Goal: Task Accomplishment & Management: Use online tool/utility

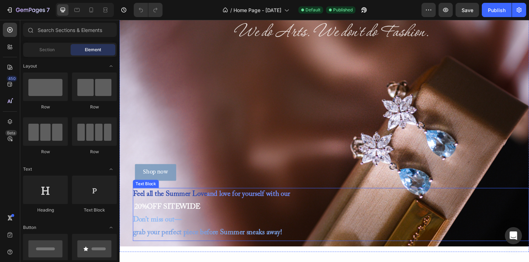
scroll to position [27, 0]
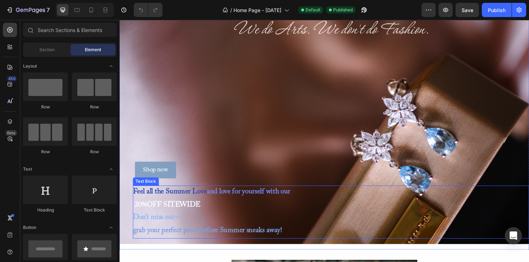
click at [174, 237] on span "grab your perfect piece before Summer sneaks away!" at bounding box center [211, 238] width 155 height 7
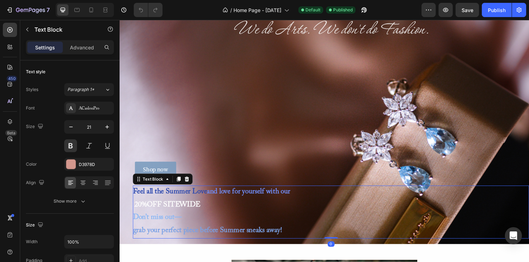
click at [211, 238] on span "grab your perfect piece before Summer sneaks away!" at bounding box center [211, 238] width 155 height 7
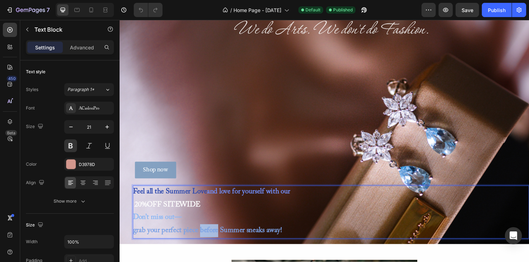
click at [211, 238] on span "grab your perfect piece before Summer sneaks away!" at bounding box center [211, 238] width 155 height 7
click at [237, 239] on span "grab your perfect piece before Summer sneaks away!" at bounding box center [211, 238] width 155 height 7
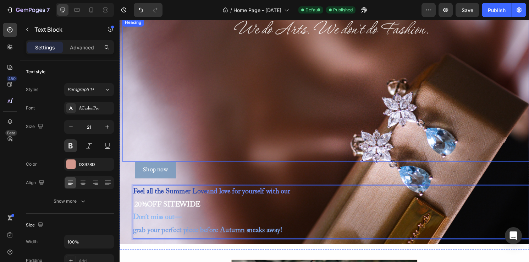
click at [213, 106] on h2 "We do Arts. We don't do Fashion." at bounding box center [339, 92] width 413 height 149
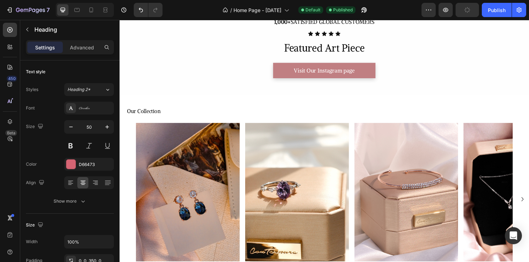
scroll to position [265, 0]
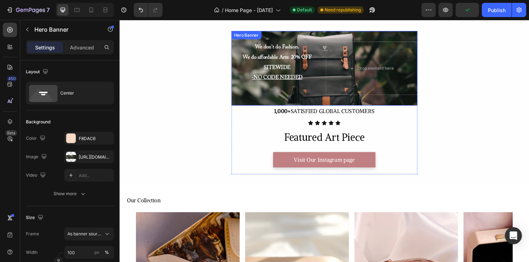
click at [423, 37] on div "We don't do Fashion. We do affordable Arts: 20% OFF SITEWIDE -NO CODE NEEDED Te…" at bounding box center [333, 70] width 194 height 78
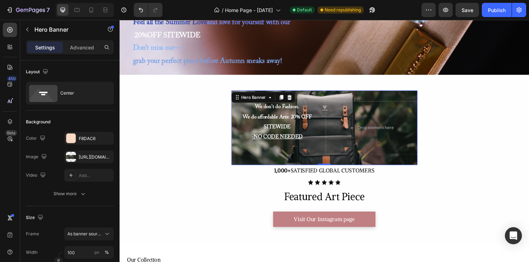
scroll to position [196, 0]
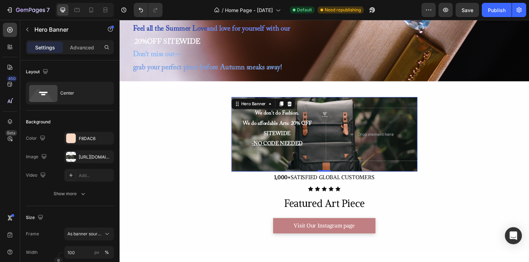
click at [298, 106] on icon at bounding box center [297, 107] width 6 height 6
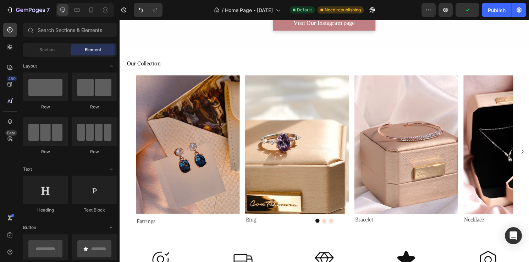
scroll to position [327, 0]
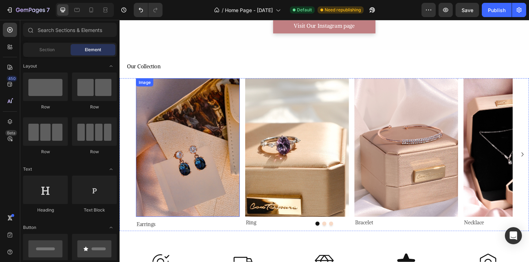
click at [222, 137] on img at bounding box center [191, 153] width 108 height 144
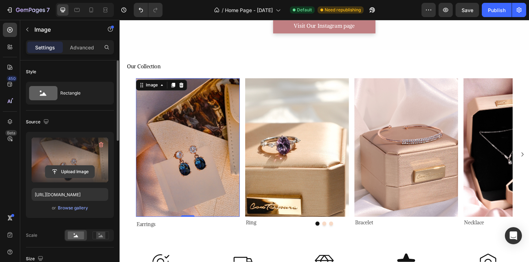
click at [78, 168] on input "file" at bounding box center [69, 171] width 49 height 12
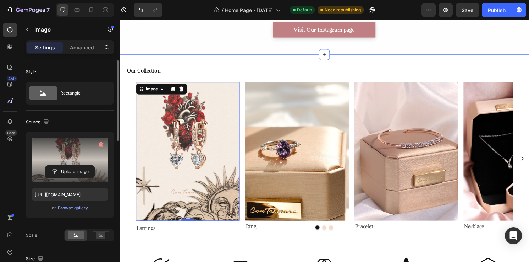
scroll to position [373, 0]
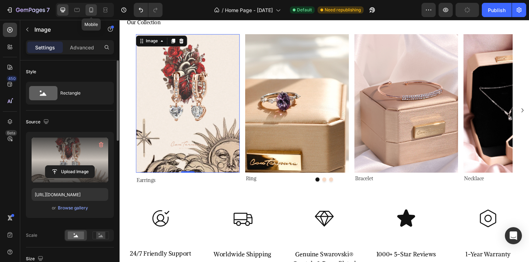
click at [93, 12] on icon at bounding box center [91, 9] width 7 height 7
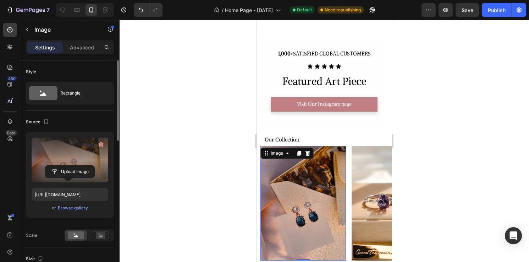
scroll to position [252, 0]
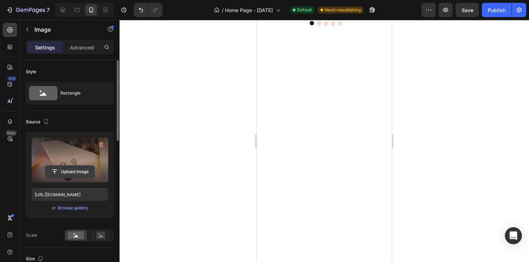
click at [89, 172] on input "file" at bounding box center [69, 171] width 49 height 12
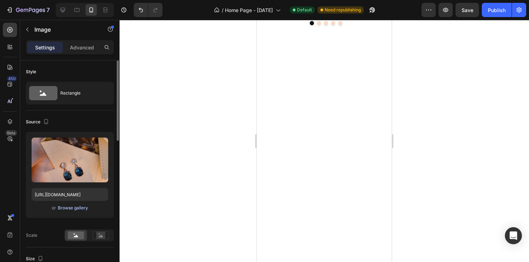
click at [73, 209] on div "Browse gallery" at bounding box center [73, 208] width 30 height 6
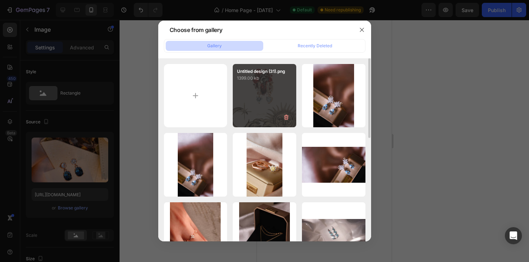
click at [262, 77] on p "1399.00 kb" at bounding box center [264, 78] width 55 height 7
type input "[URL][DOMAIN_NAME]"
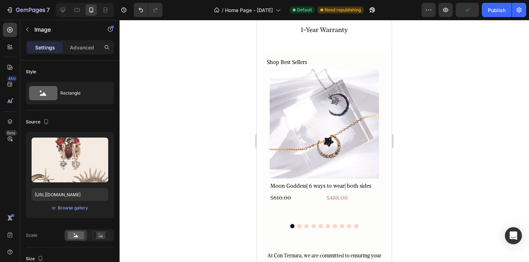
scroll to position [645, 0]
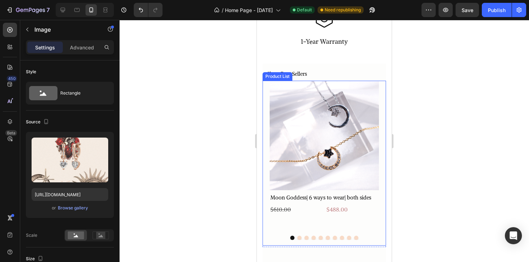
click at [299, 236] on button "Dot" at bounding box center [300, 237] width 4 height 4
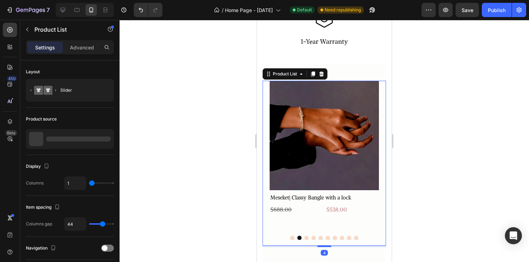
click at [307, 235] on button "Dot" at bounding box center [307, 237] width 4 height 4
click at [317, 235] on div at bounding box center [324, 237] width 109 height 4
click at [314, 235] on button "Dot" at bounding box center [314, 237] width 4 height 4
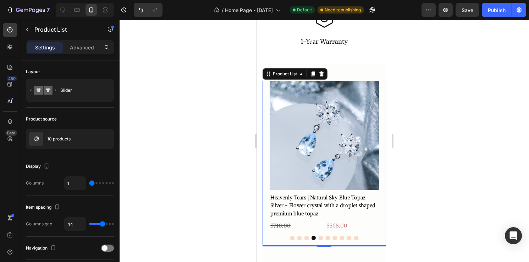
click at [319, 235] on button "Dot" at bounding box center [321, 237] width 4 height 4
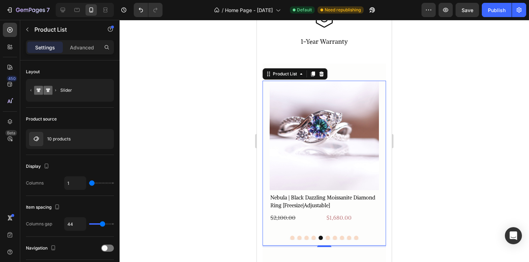
click at [329, 235] on button "Dot" at bounding box center [328, 237] width 4 height 4
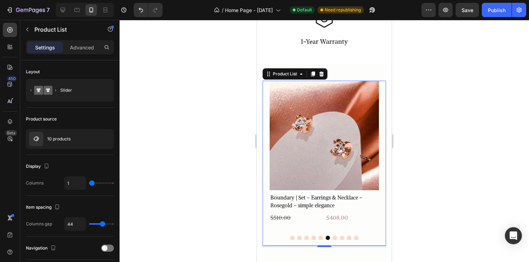
click at [337, 235] on div at bounding box center [324, 237] width 109 height 4
click at [344, 235] on button "Dot" at bounding box center [342, 237] width 4 height 4
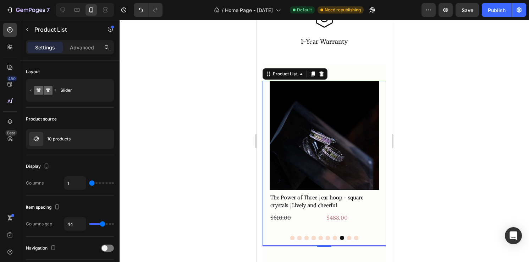
click at [351, 235] on button "Dot" at bounding box center [349, 237] width 4 height 4
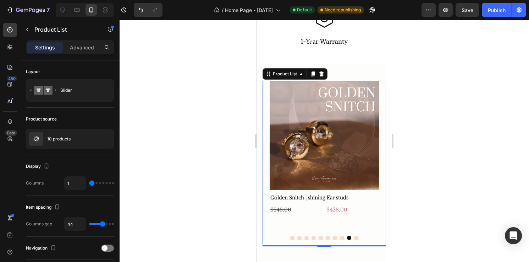
click at [354, 235] on button "Dot" at bounding box center [356, 237] width 4 height 4
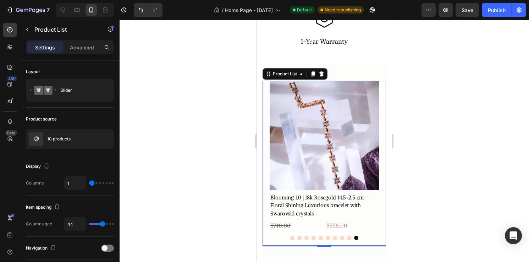
click at [346, 236] on div at bounding box center [324, 237] width 109 height 4
click at [348, 236] on button "Dot" at bounding box center [349, 237] width 4 height 4
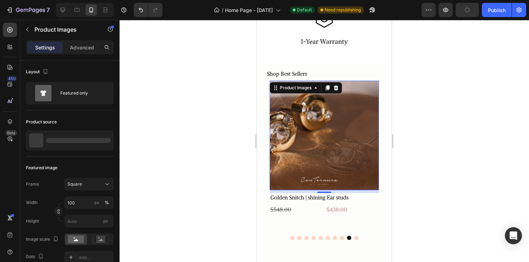
click at [335, 173] on img at bounding box center [324, 135] width 109 height 109
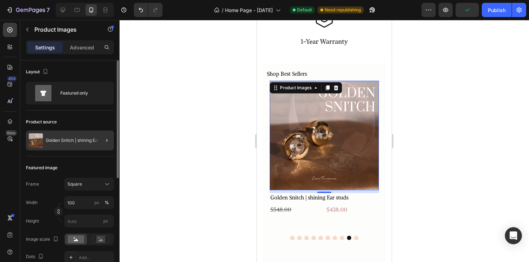
click at [101, 143] on div at bounding box center [104, 140] width 20 height 20
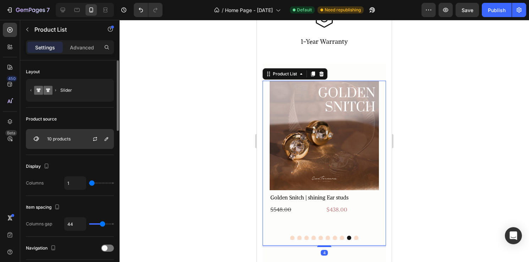
click at [81, 144] on div "10 products" at bounding box center [70, 139] width 88 height 20
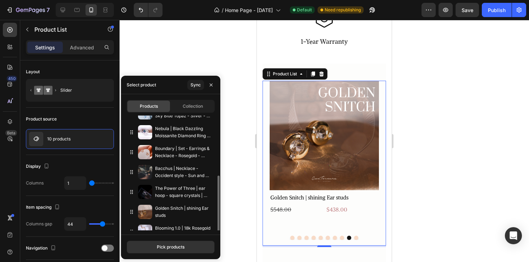
scroll to position [84, 0]
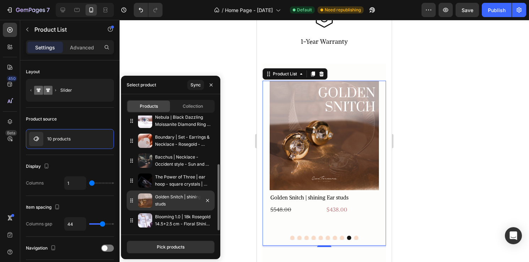
click at [210, 205] on div at bounding box center [205, 200] width 20 height 20
click at [208, 202] on icon "button" at bounding box center [208, 200] width 6 height 6
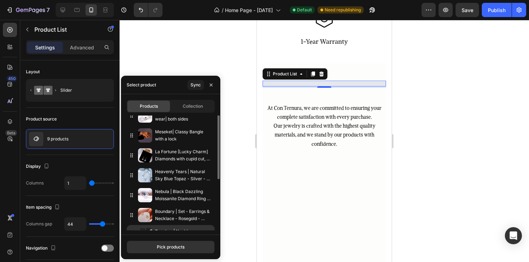
scroll to position [0, 0]
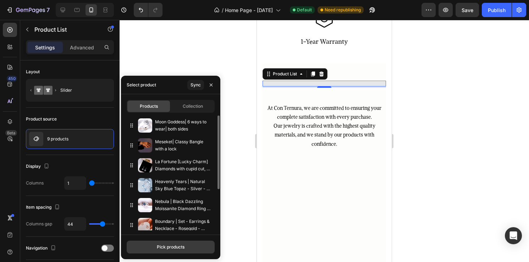
click at [170, 246] on div "Pick products" at bounding box center [171, 247] width 28 height 6
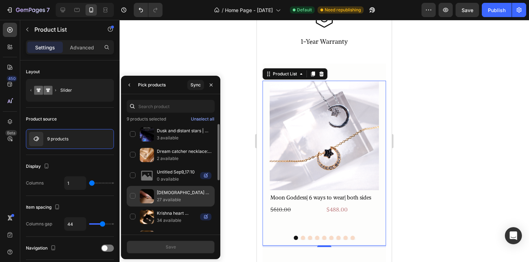
click at [133, 195] on div "[DEMOGRAPHIC_DATA] Heart Crown ring : 18k Rosegold/ silver 27 available" at bounding box center [171, 196] width 88 height 21
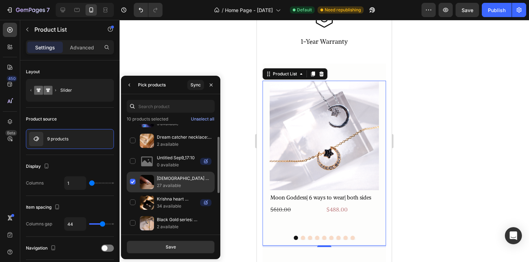
scroll to position [23, 0]
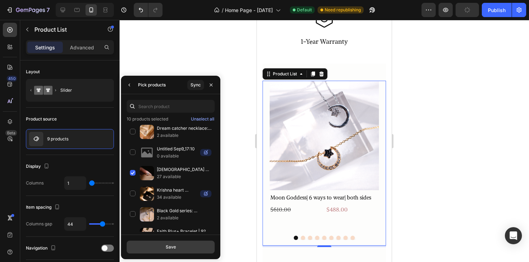
click at [183, 245] on button "Save" at bounding box center [171, 246] width 88 height 13
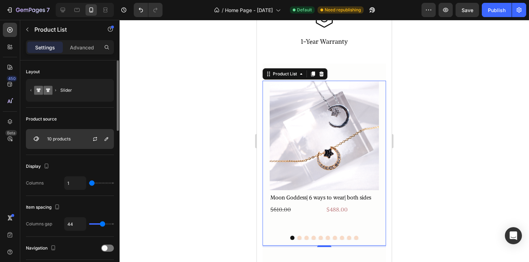
click at [82, 142] on div "10 products" at bounding box center [70, 139] width 88 height 20
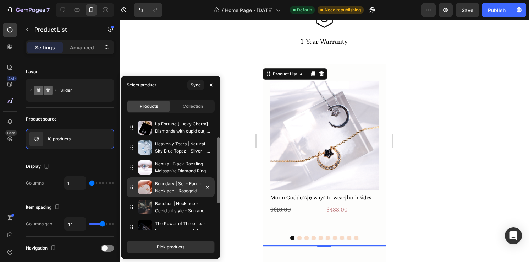
scroll to position [84, 0]
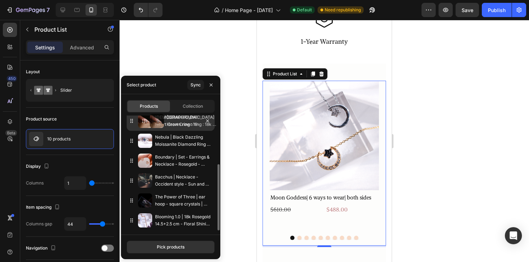
drag, startPoint x: 161, startPoint y: 226, endPoint x: 172, endPoint y: 127, distance: 98.9
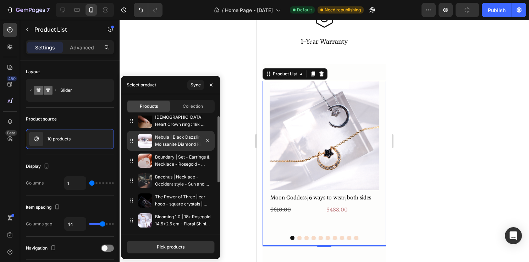
scroll to position [0, 0]
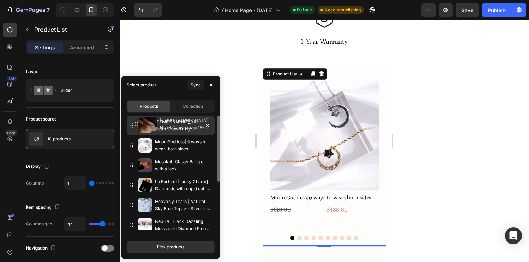
drag, startPoint x: 158, startPoint y: 210, endPoint x: 163, endPoint y: 127, distance: 82.5
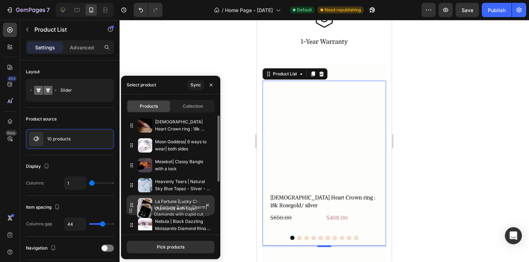
drag, startPoint x: 163, startPoint y: 190, endPoint x: 161, endPoint y: 216, distance: 26.0
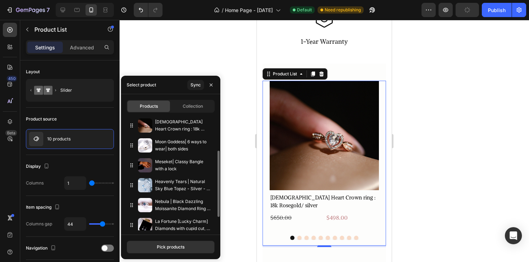
scroll to position [64, 0]
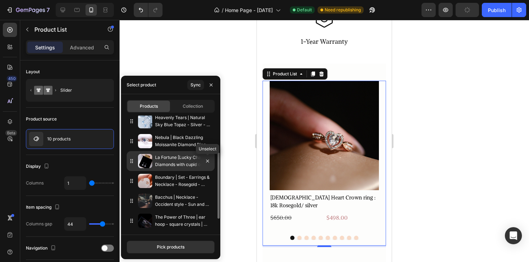
click at [210, 165] on div at bounding box center [207, 161] width 9 height 9
click at [208, 162] on icon "button" at bounding box center [208, 161] width 6 height 6
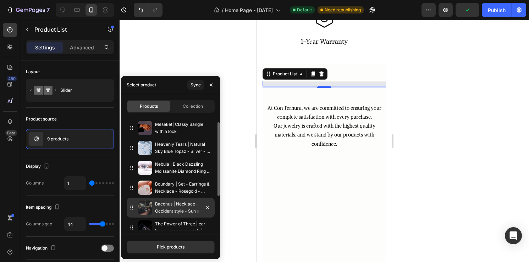
scroll to position [41, 0]
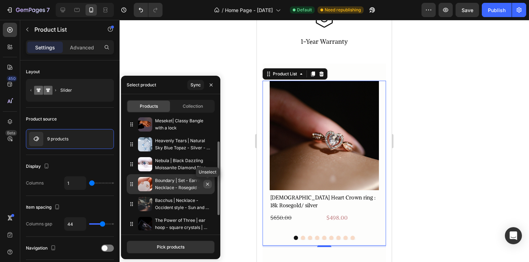
click at [208, 185] on icon "button" at bounding box center [208, 184] width 6 height 6
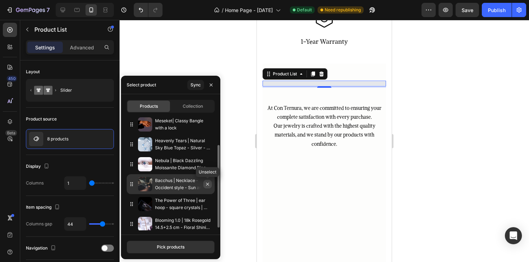
click at [208, 187] on button "button" at bounding box center [207, 184] width 9 height 9
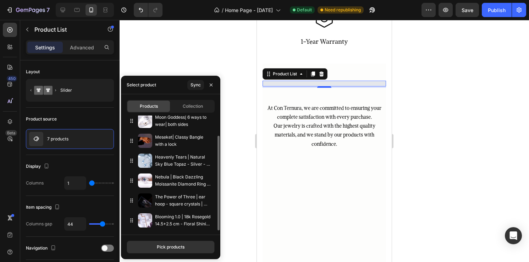
scroll to position [25, 0]
click at [210, 203] on button "button" at bounding box center [207, 200] width 9 height 9
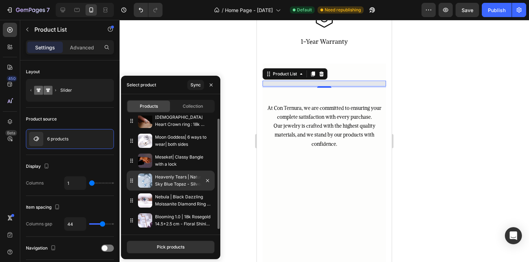
scroll to position [0, 0]
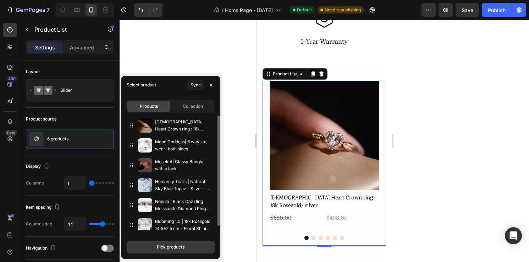
click at [162, 246] on div "Pick products" at bounding box center [171, 247] width 28 height 6
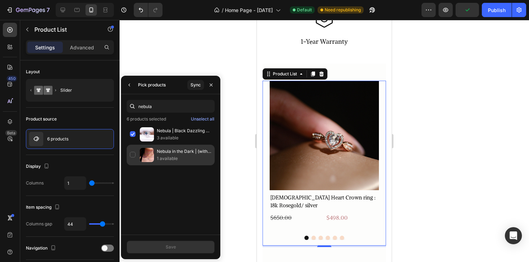
click at [165, 145] on div "Nebula in the Dark | (with certificate) Black diamond silver necklace - Unique …" at bounding box center [171, 155] width 88 height 21
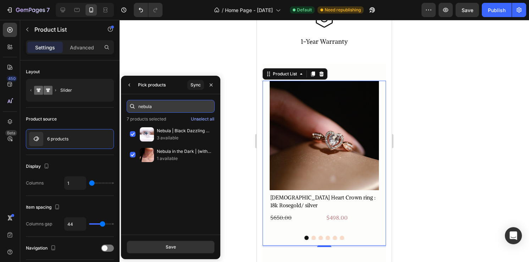
click at [177, 108] on input "nebula" at bounding box center [171, 106] width 88 height 13
click at [177, 109] on input "nebula" at bounding box center [171, 106] width 88 height 13
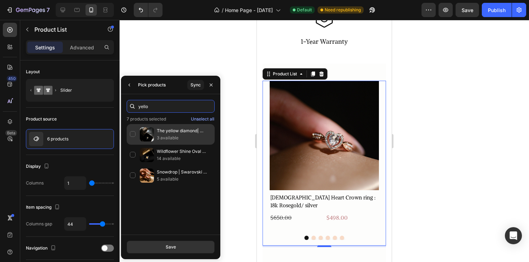
type input "yello"
click at [195, 141] on div "The yellow diamond| 1carat moissanite diamond modern elegant ring freesize|18k …" at bounding box center [171, 134] width 88 height 21
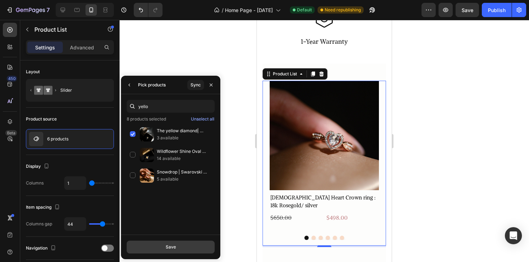
click at [180, 249] on button "Save" at bounding box center [171, 246] width 88 height 13
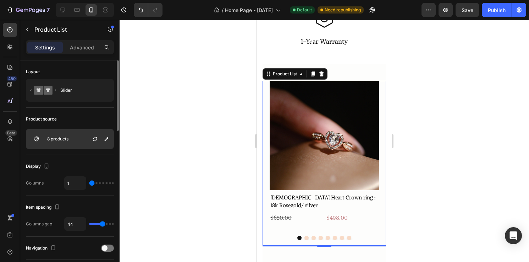
click at [85, 143] on div at bounding box center [97, 138] width 31 height 19
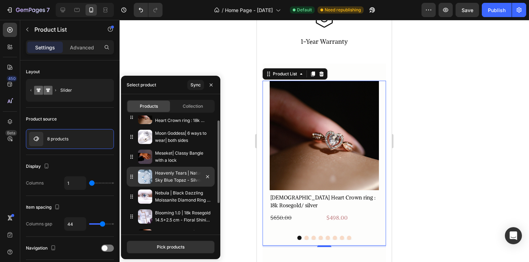
scroll to position [9, 0]
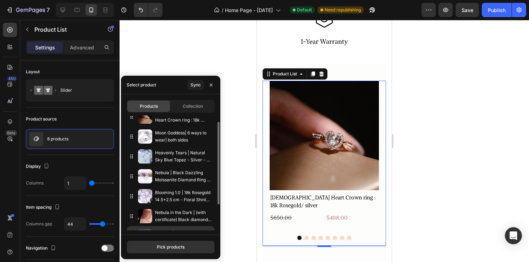
drag, startPoint x: 168, startPoint y: 159, endPoint x: 167, endPoint y: 227, distance: 67.8
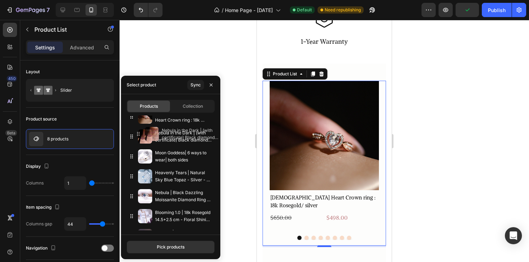
drag, startPoint x: 168, startPoint y: 217, endPoint x: 175, endPoint y: 135, distance: 82.3
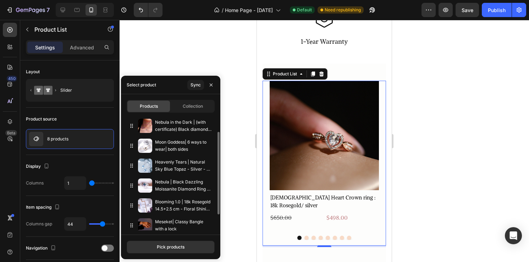
scroll to position [0, 0]
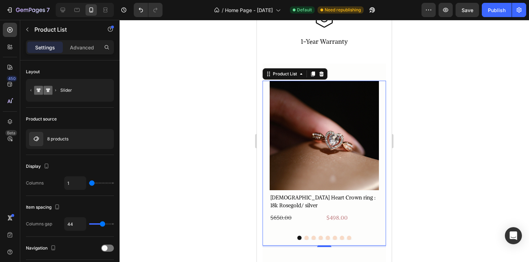
click at [464, 55] on div at bounding box center [325, 141] width 410 height 242
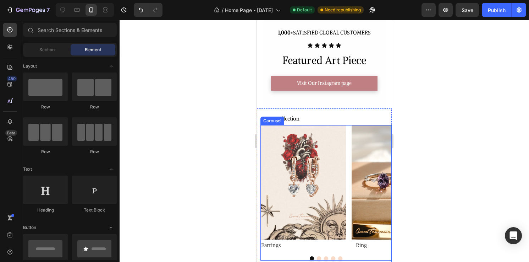
scroll to position [241, 0]
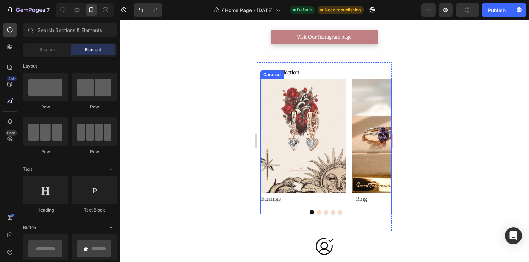
click at [326, 212] on button "Dot" at bounding box center [326, 212] width 4 height 4
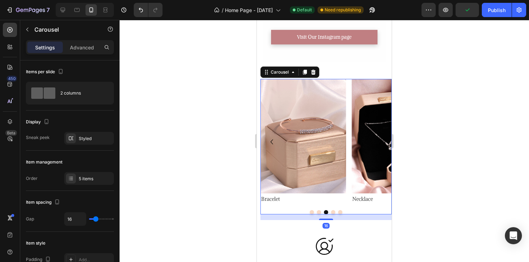
click at [334, 210] on button "Dot" at bounding box center [333, 212] width 4 height 4
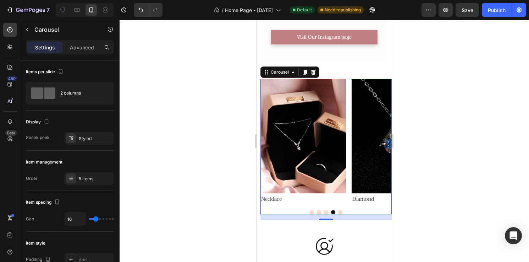
click at [340, 210] on button "Dot" at bounding box center [340, 212] width 4 height 4
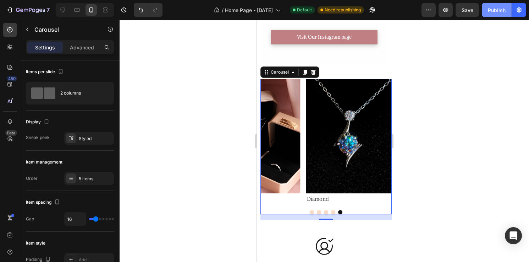
click at [500, 15] on button "Publish" at bounding box center [497, 10] width 30 height 14
